Goal: Information Seeking & Learning: Learn about a topic

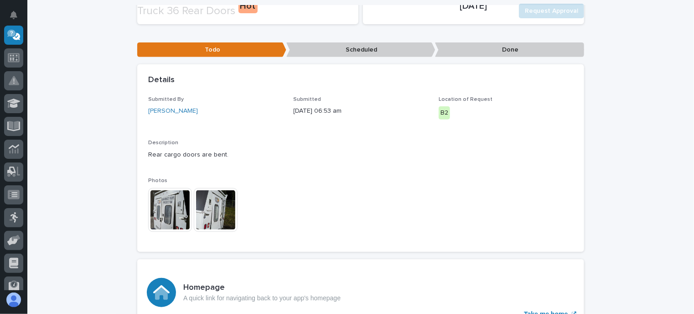
scroll to position [182, 0]
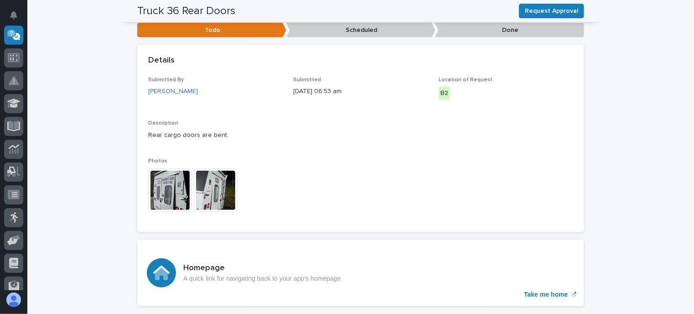
click at [169, 187] on img at bounding box center [170, 190] width 44 height 44
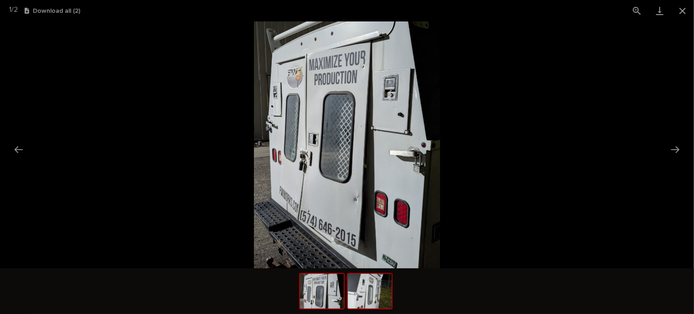
click at [378, 298] on img at bounding box center [370, 291] width 44 height 35
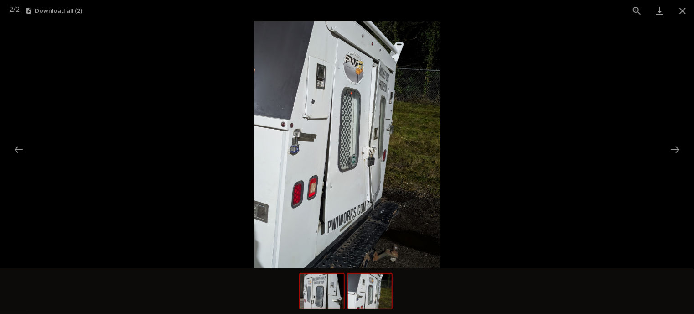
click at [328, 304] on img at bounding box center [322, 291] width 44 height 35
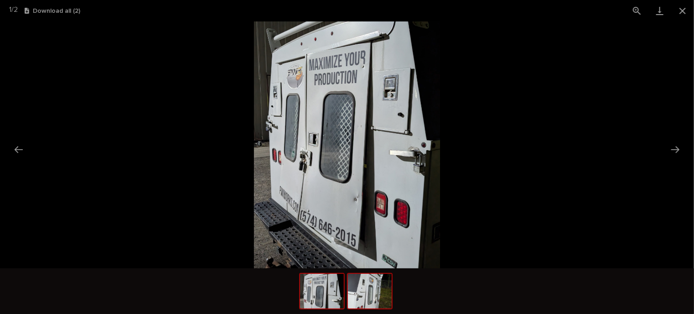
click at [385, 298] on img at bounding box center [370, 291] width 44 height 35
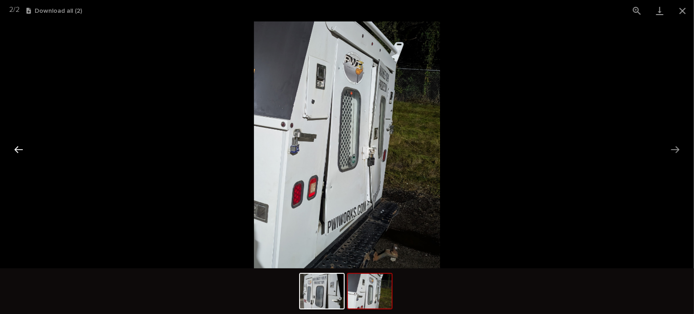
click at [21, 152] on button "Previous slide" at bounding box center [18, 149] width 19 height 18
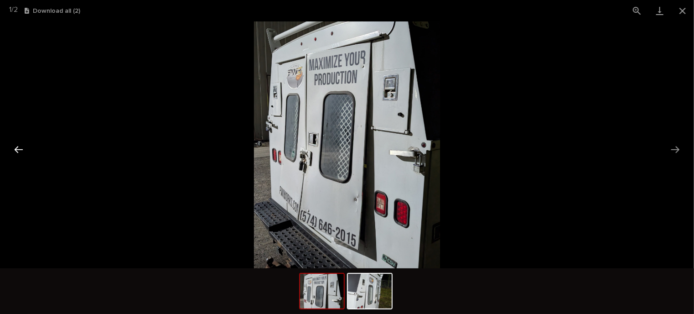
click at [21, 152] on button "Previous slide" at bounding box center [18, 149] width 19 height 18
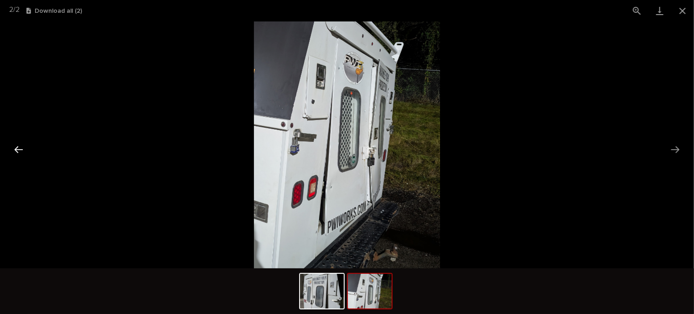
click at [21, 152] on button "Previous slide" at bounding box center [18, 149] width 19 height 18
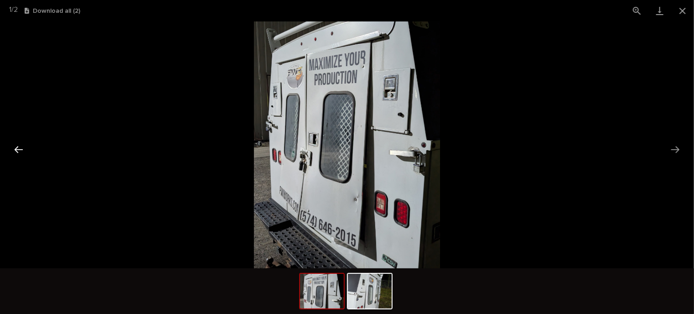
click at [21, 152] on button "Previous slide" at bounding box center [18, 149] width 19 height 18
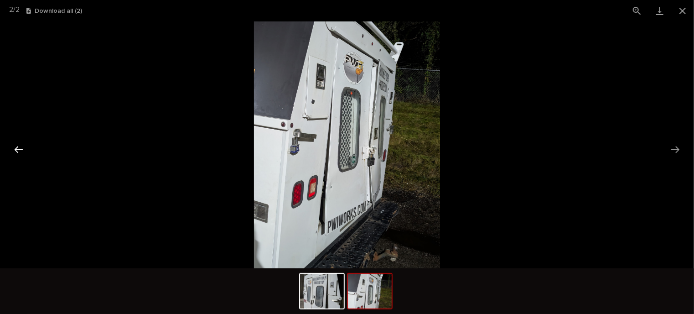
click at [21, 152] on button "Previous slide" at bounding box center [18, 149] width 19 height 18
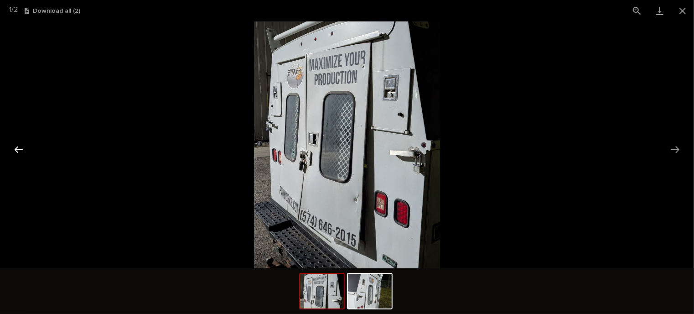
click at [21, 152] on button "Previous slide" at bounding box center [18, 149] width 19 height 18
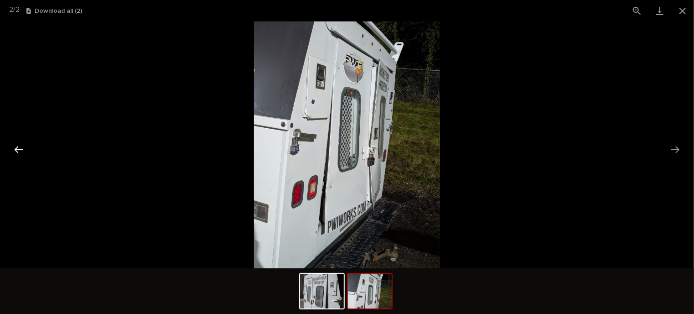
click at [21, 152] on button "Previous slide" at bounding box center [18, 149] width 19 height 18
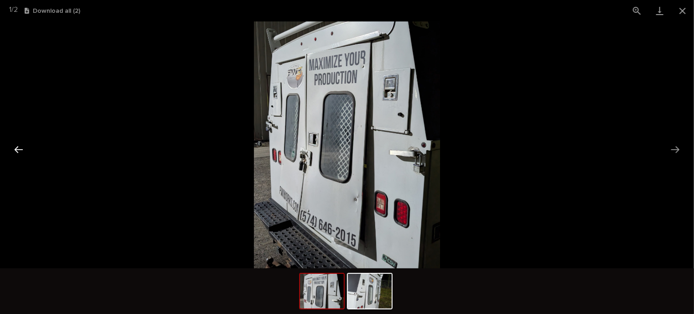
click at [20, 147] on button "Previous slide" at bounding box center [18, 149] width 19 height 18
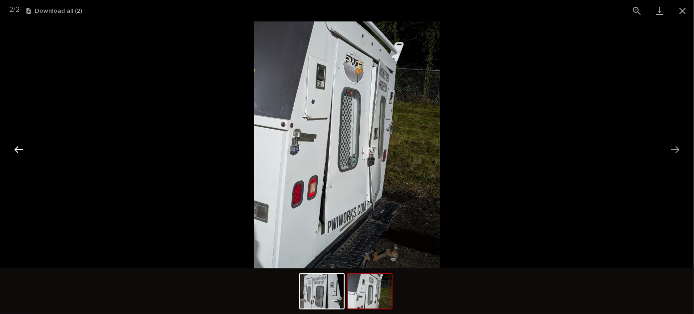
click at [20, 145] on button "Previous slide" at bounding box center [18, 149] width 19 height 18
